Goal: Navigation & Orientation: Find specific page/section

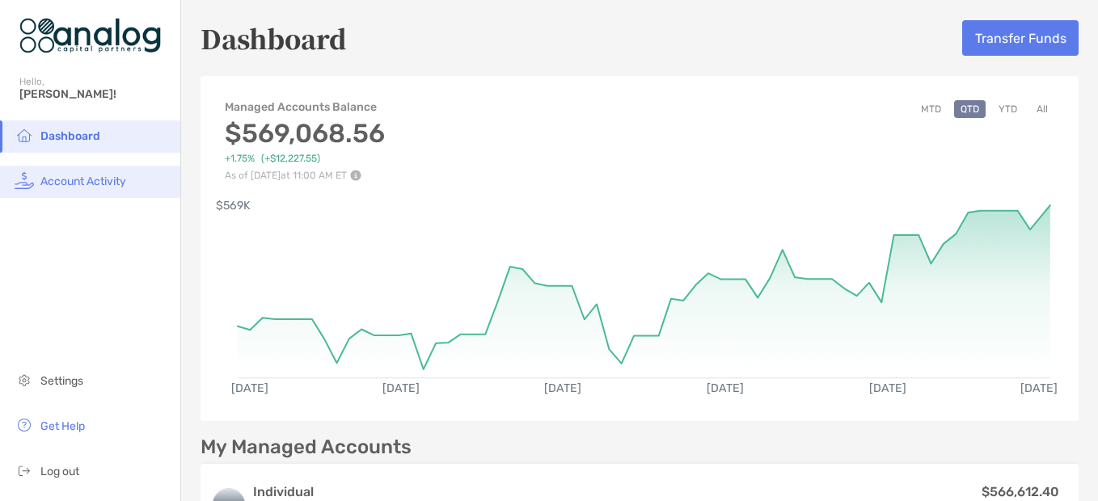
click at [78, 182] on span "Account Activity" at bounding box center [83, 182] width 86 height 14
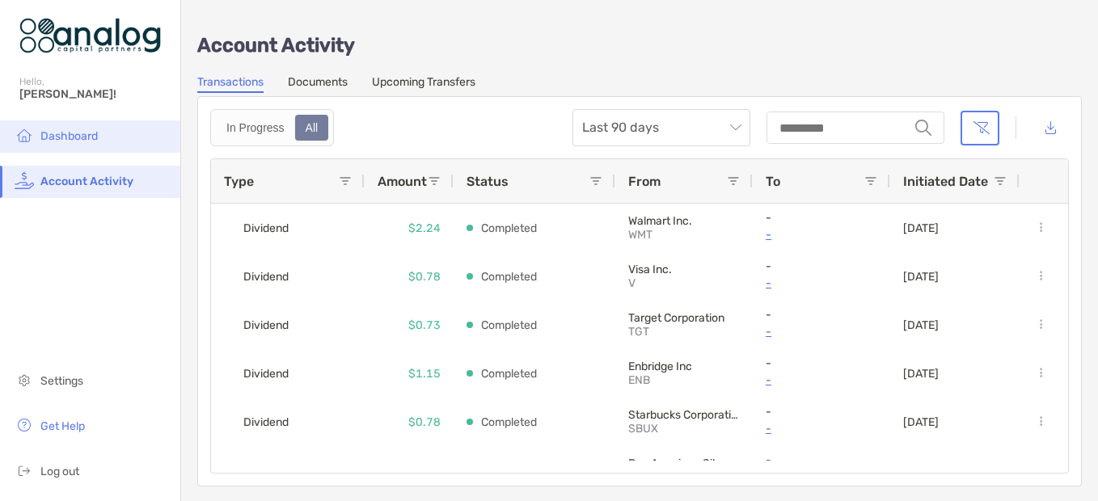
click at [93, 138] on span "Dashboard" at bounding box center [68, 136] width 57 height 14
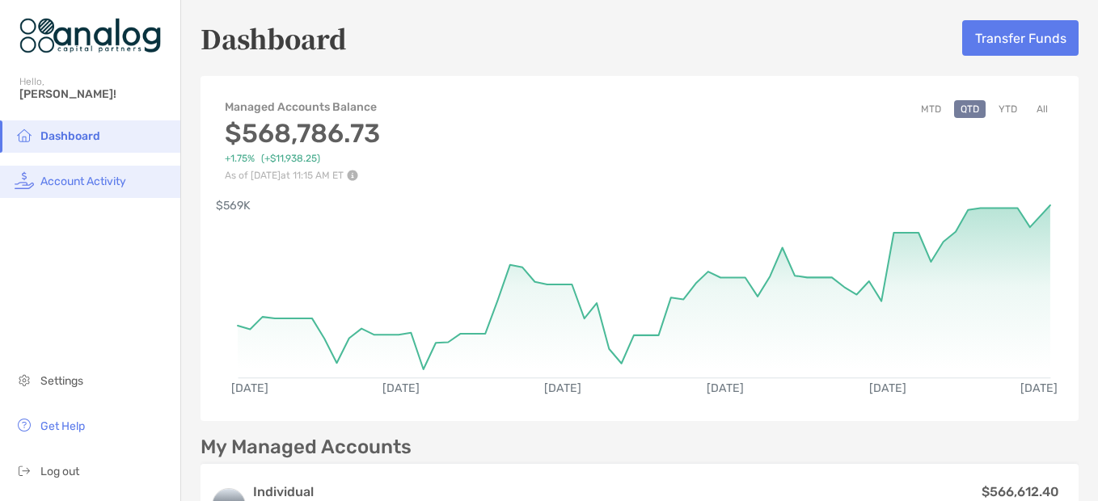
click at [74, 187] on span "Account Activity" at bounding box center [83, 182] width 86 height 14
